Goal: Find specific page/section: Find specific page/section

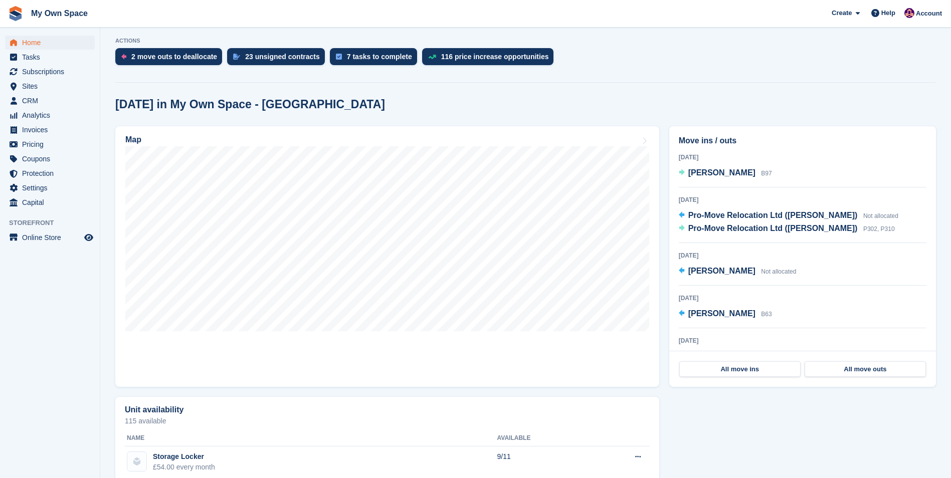
scroll to position [200, 0]
click at [136, 140] on h2 "Map" at bounding box center [133, 139] width 16 height 9
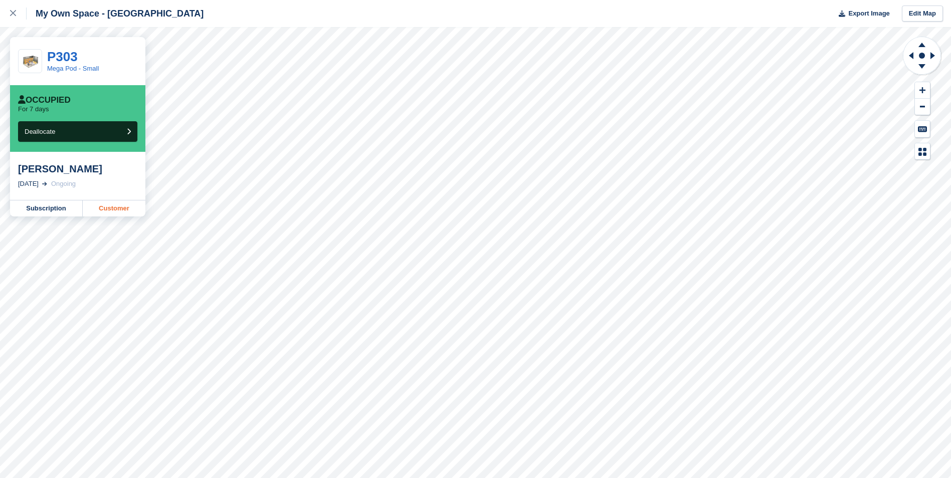
click at [102, 210] on link "Customer" at bounding box center [114, 208] width 63 height 16
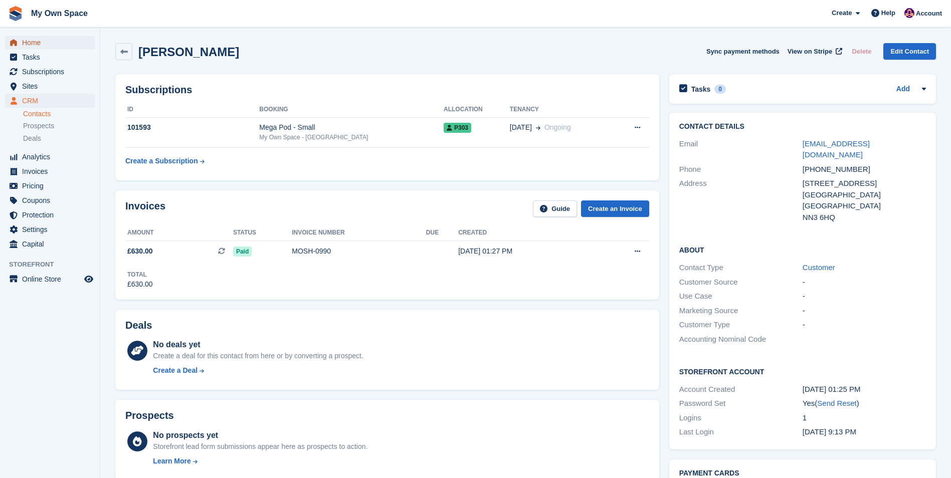
click at [34, 41] on span "Home" at bounding box center [52, 43] width 60 height 14
